Goal: Complete application form

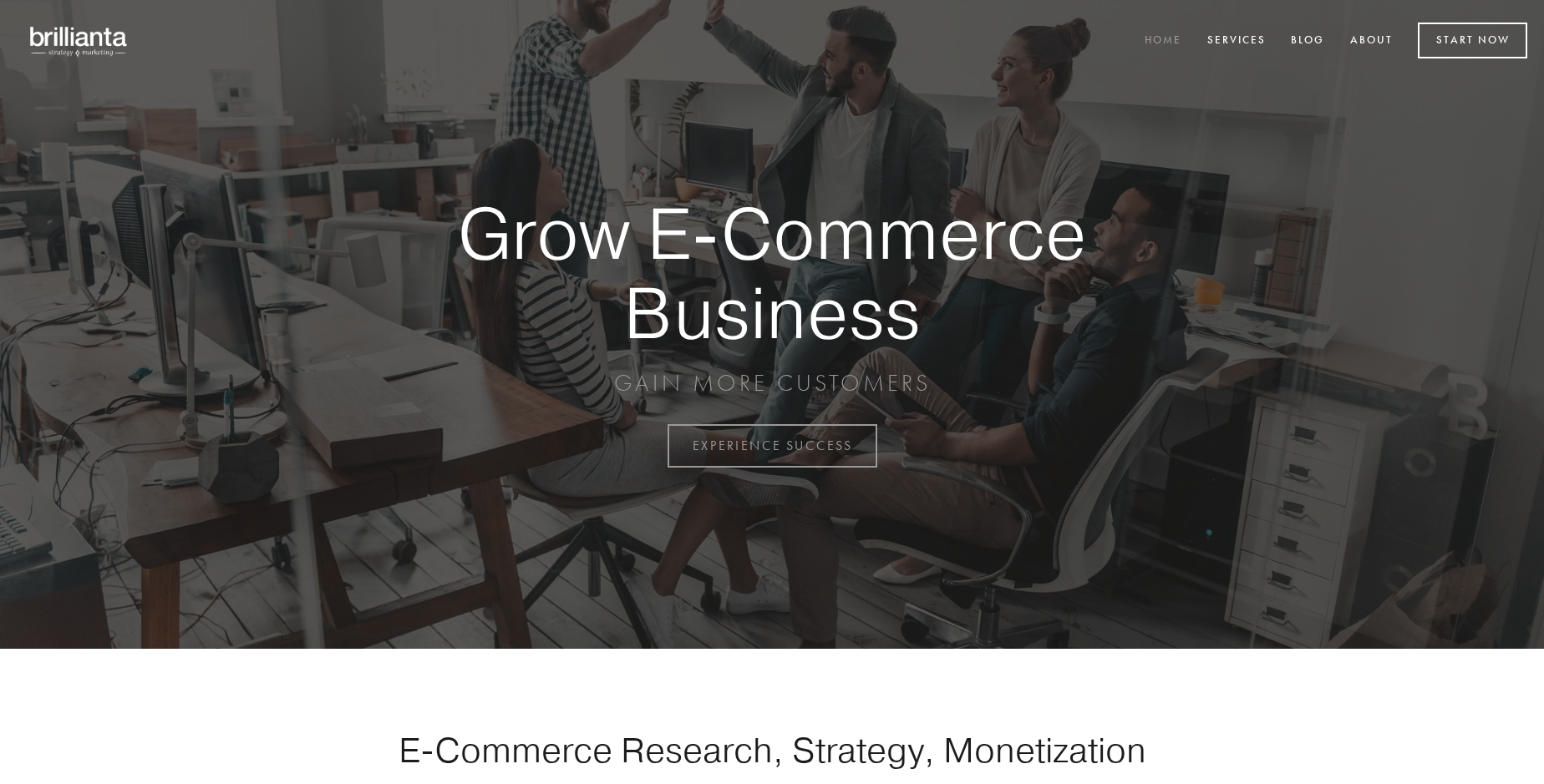
scroll to position [4377, 0]
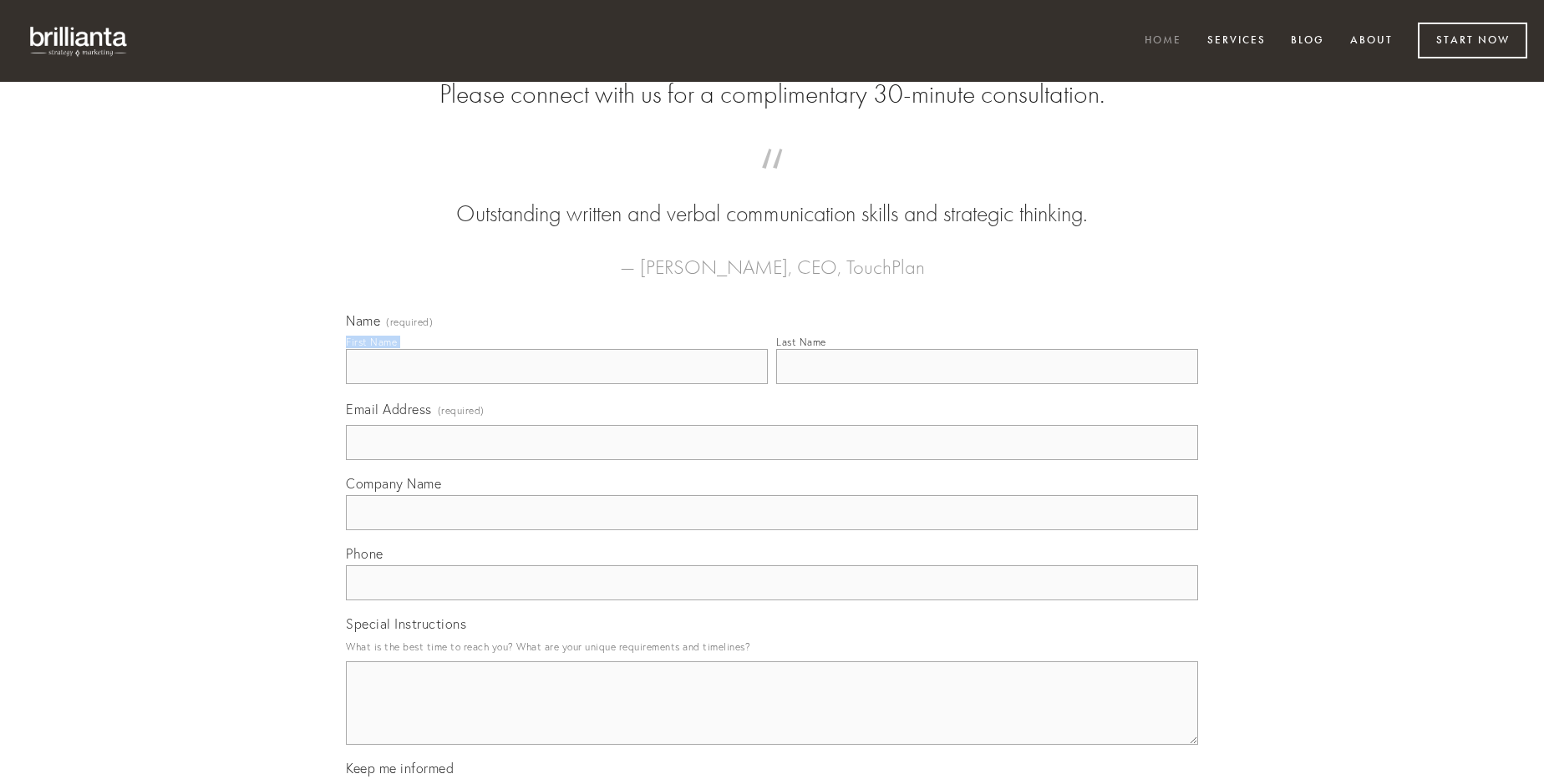
type input "[PERSON_NAME]"
click at [987, 384] on input "Last Name" at bounding box center [987, 366] width 422 height 35
type input "[PERSON_NAME]"
click at [772, 460] on input "Email Address (required)" at bounding box center [772, 442] width 852 height 35
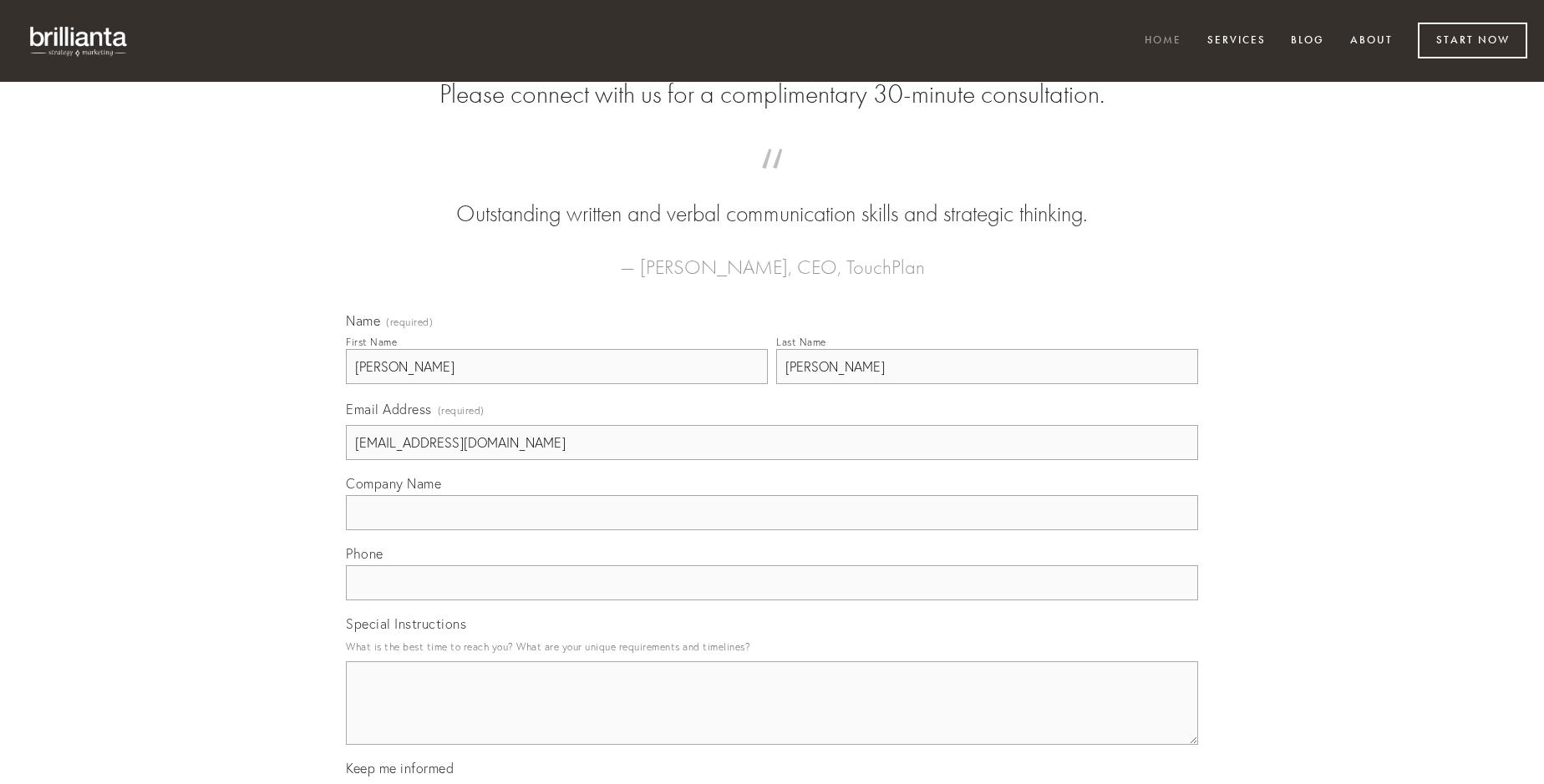
type input "[EMAIL_ADDRESS][DOMAIN_NAME]"
click at [772, 530] on input "Company Name" at bounding box center [772, 512] width 852 height 35
type input "aut"
click at [772, 601] on input "text" at bounding box center [772, 583] width 852 height 35
click at [772, 718] on textarea "Special Instructions" at bounding box center [772, 703] width 852 height 83
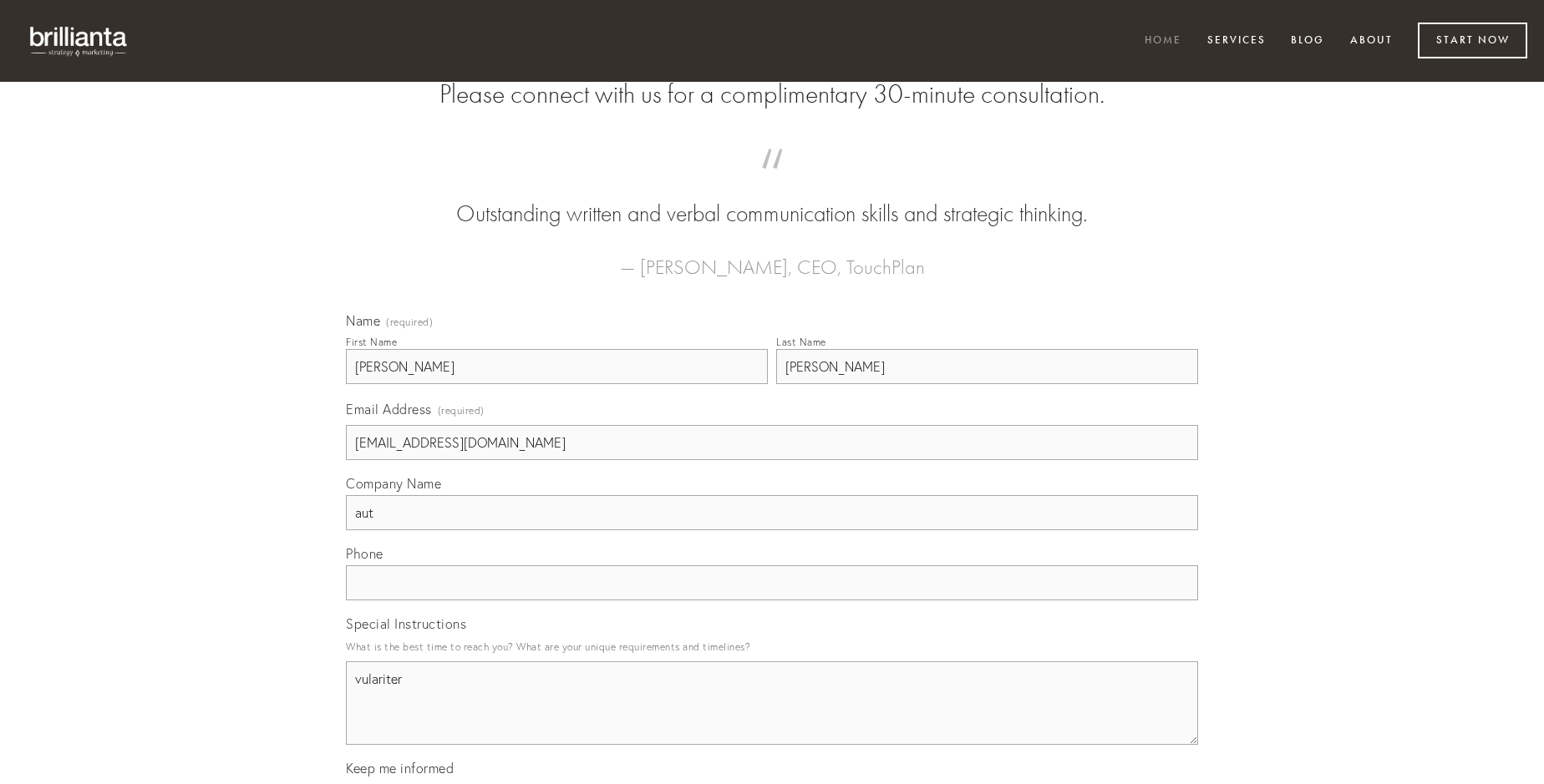
type textarea "vulariter"
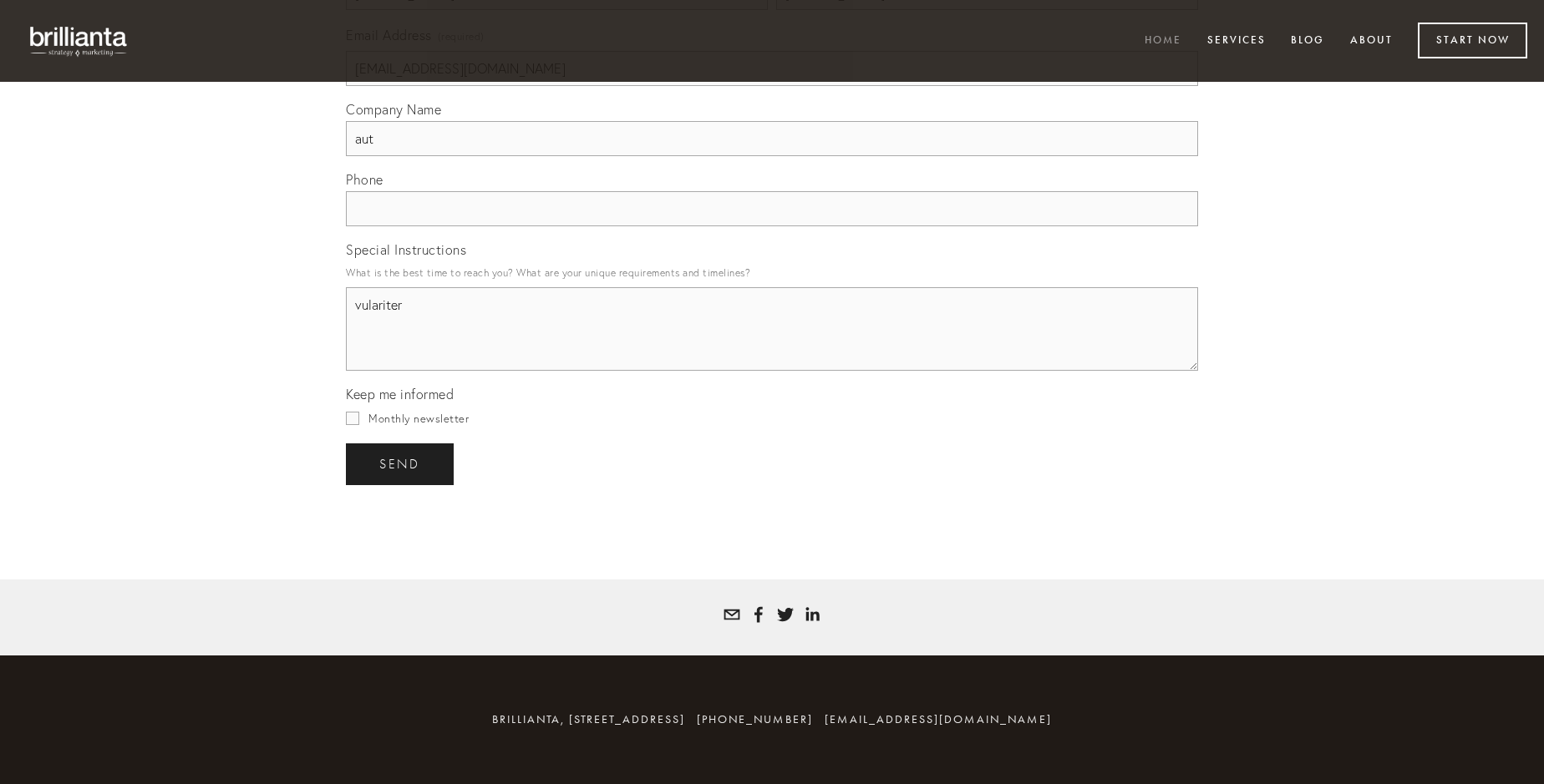
click at [401, 464] on span "send" at bounding box center [400, 464] width 41 height 15
